Goal: Find specific page/section: Find specific page/section

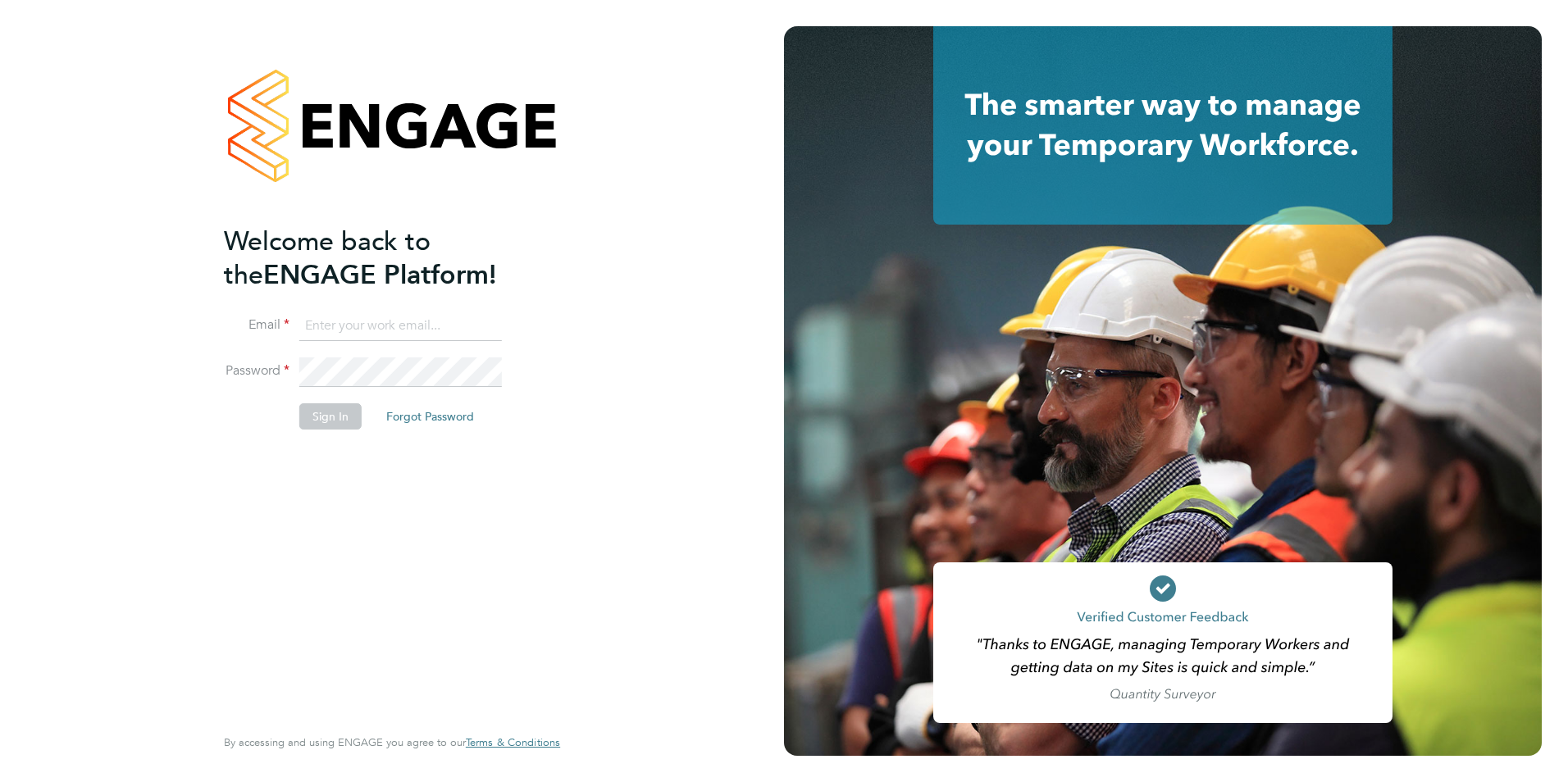
type input "jack.baron@huntereducation.co.uk"
click at [343, 417] on button "Sign In" at bounding box center [331, 416] width 62 height 26
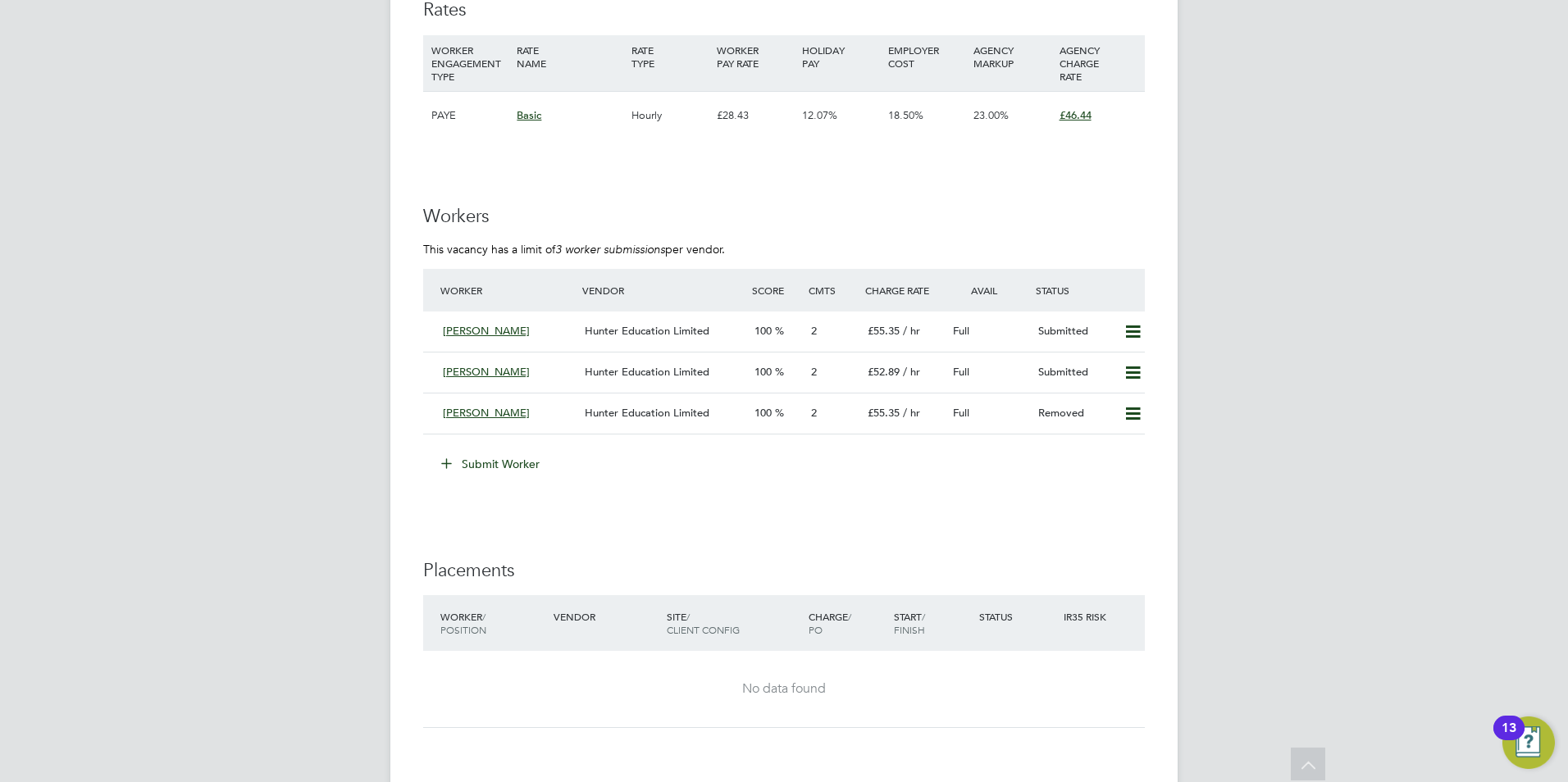
scroll to position [2870, 0]
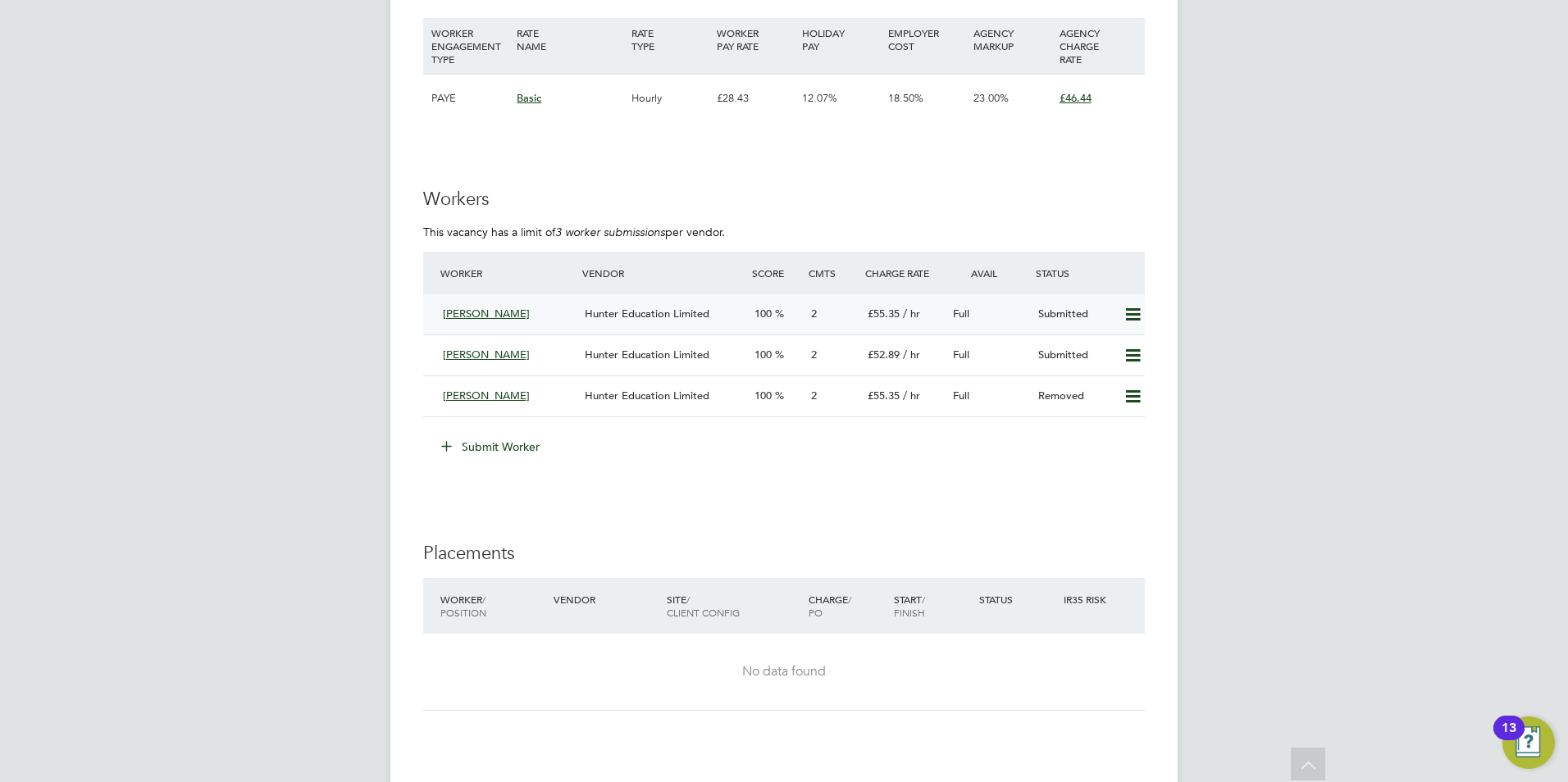
click at [832, 311] on div "2" at bounding box center [833, 315] width 57 height 27
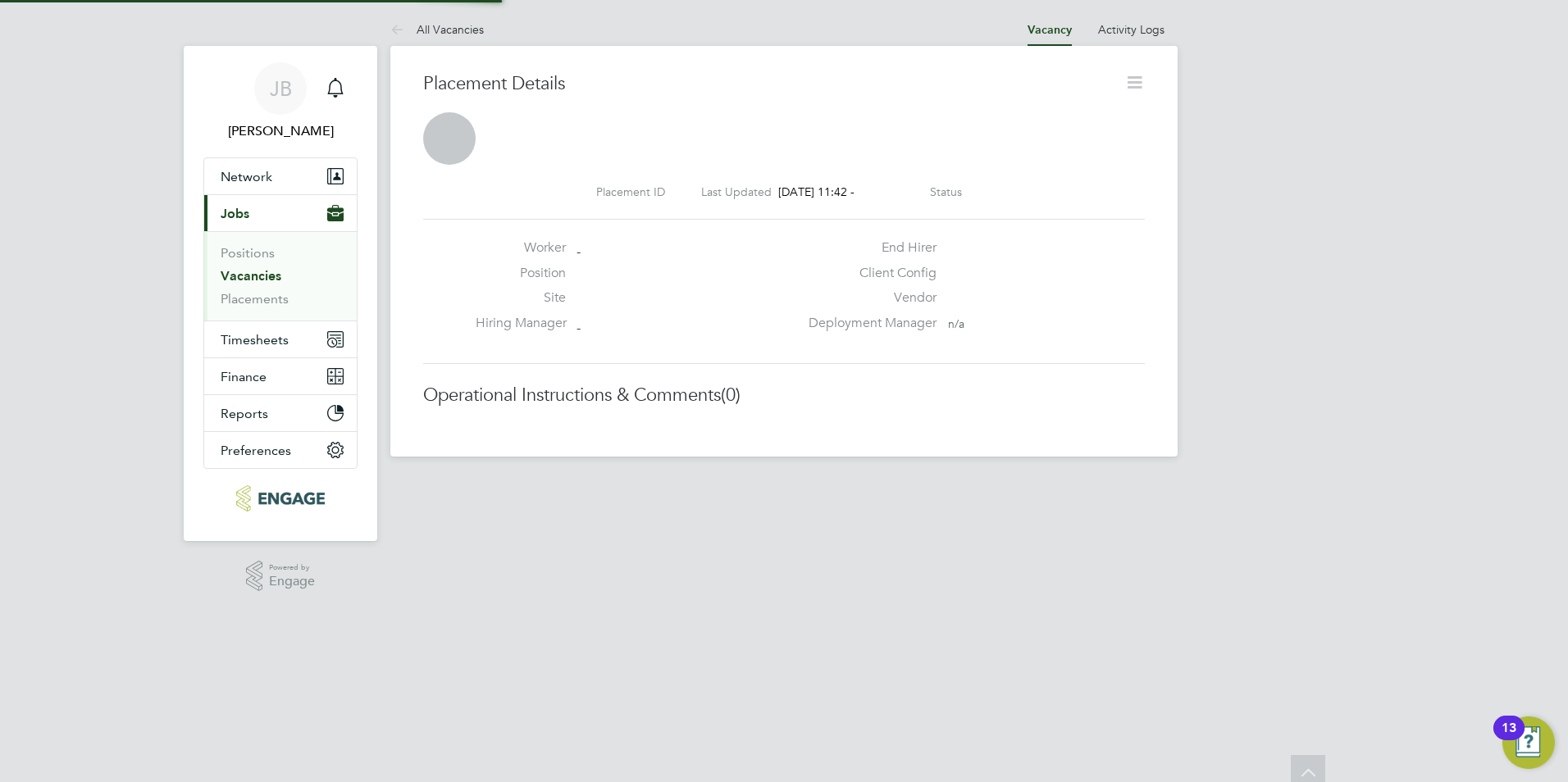
scroll to position [8, 8]
